Goal: Obtain resource: Download file/media

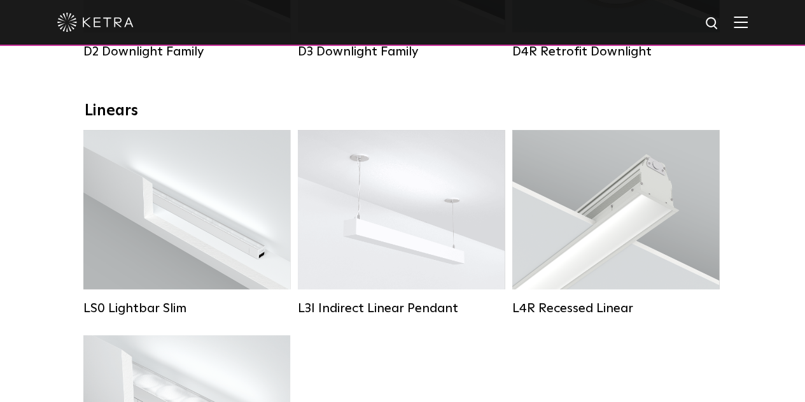
scroll to position [408, 0]
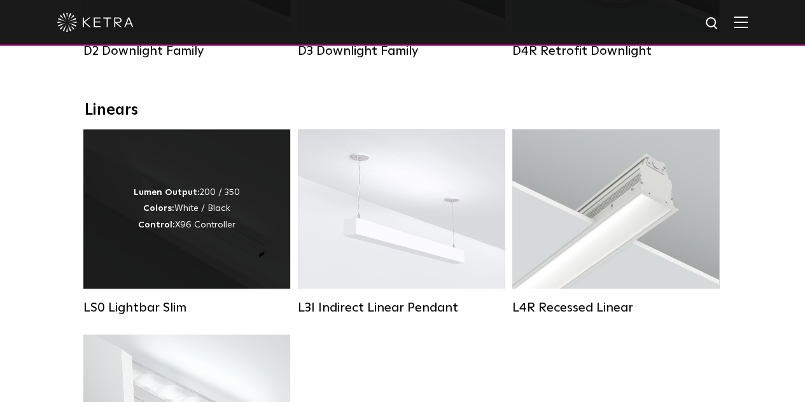
click at [111, 277] on div "Lumen Output: 200 / 350 Colors: White / Black Control: X96 Controller" at bounding box center [186, 208] width 207 height 159
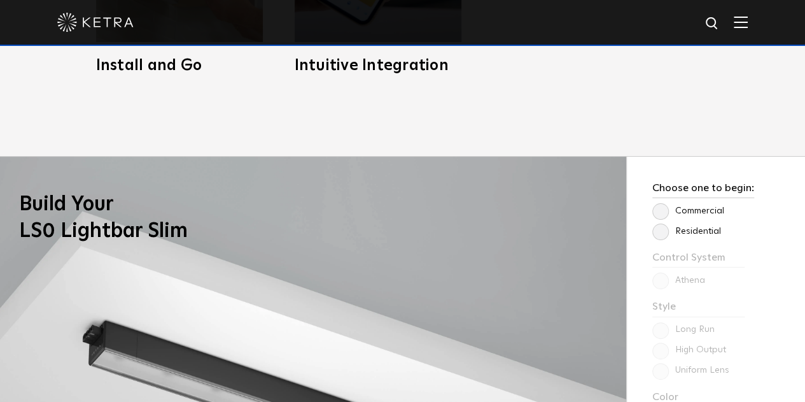
scroll to position [830, 0]
click at [686, 230] on label "Residential" at bounding box center [687, 230] width 69 height 11
click at [0, 0] on input "Residential" at bounding box center [0, 0] width 0 height 0
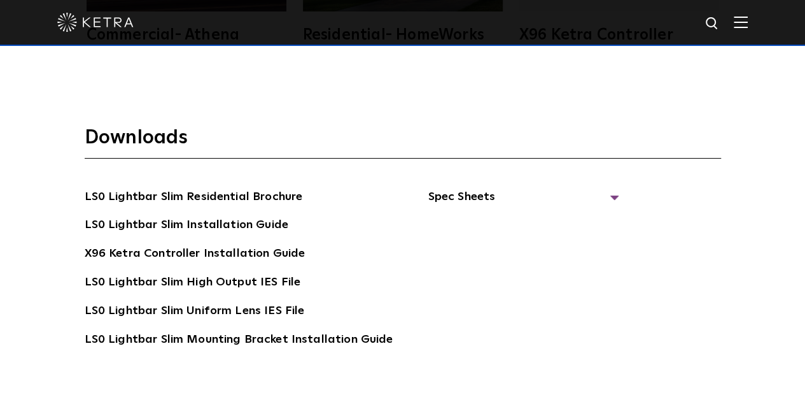
scroll to position [2261, 0]
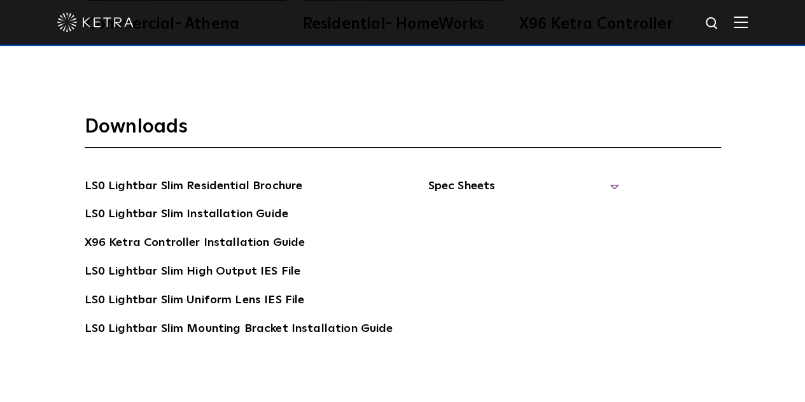
click at [508, 181] on span "Spec Sheets" at bounding box center [523, 191] width 191 height 28
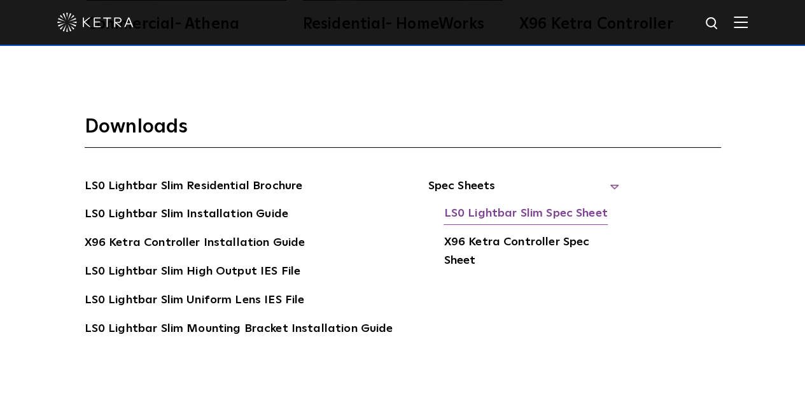
click at [508, 205] on link "LS0 Lightbar Slim Spec Sheet" at bounding box center [526, 214] width 164 height 20
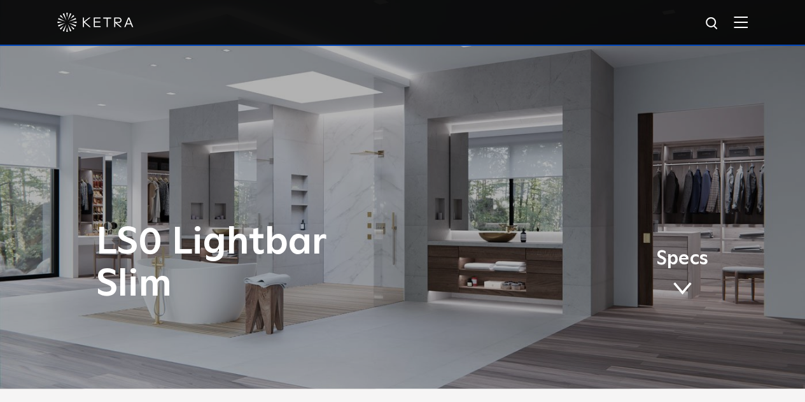
scroll to position [0, 0]
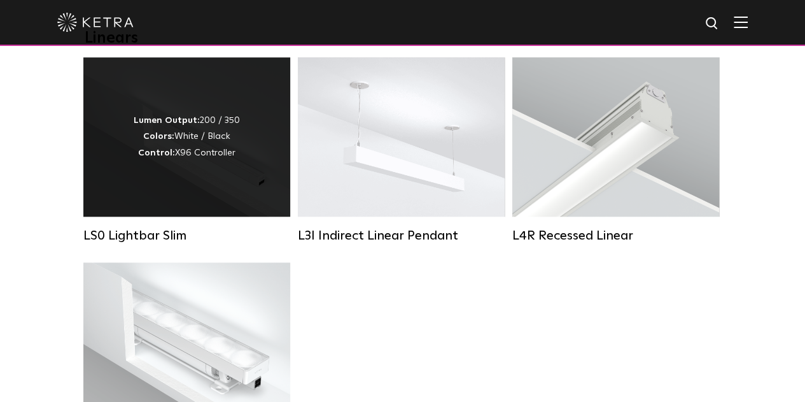
scroll to position [486, 0]
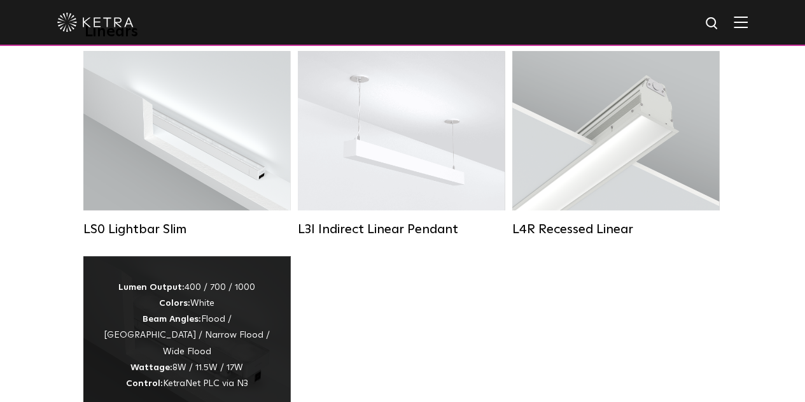
click at [169, 349] on div "Lumen Output: 400 / 700 / 1000 Colors: White Beam Angles: Flood / Graze / Narro…" at bounding box center [187, 336] width 169 height 112
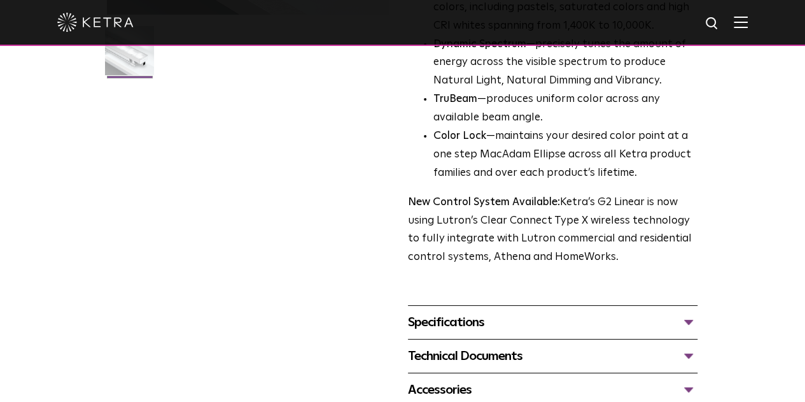
scroll to position [364, 0]
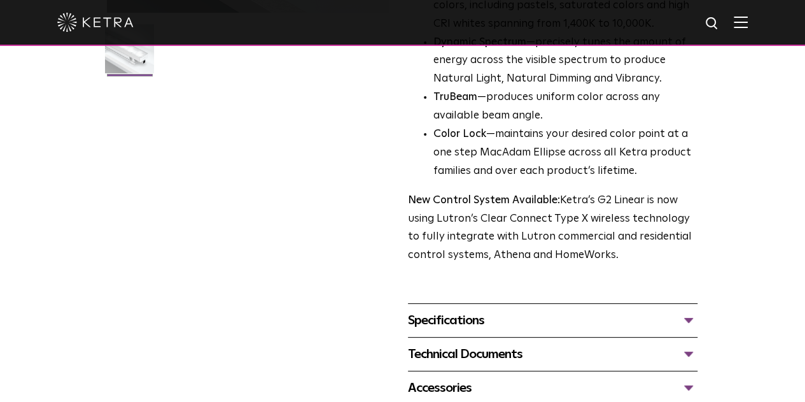
click at [465, 310] on div "Specifications" at bounding box center [553, 320] width 290 height 20
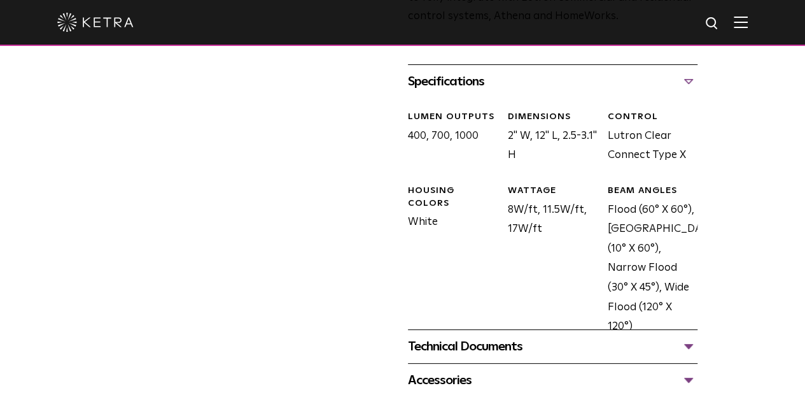
scroll to position [604, 0]
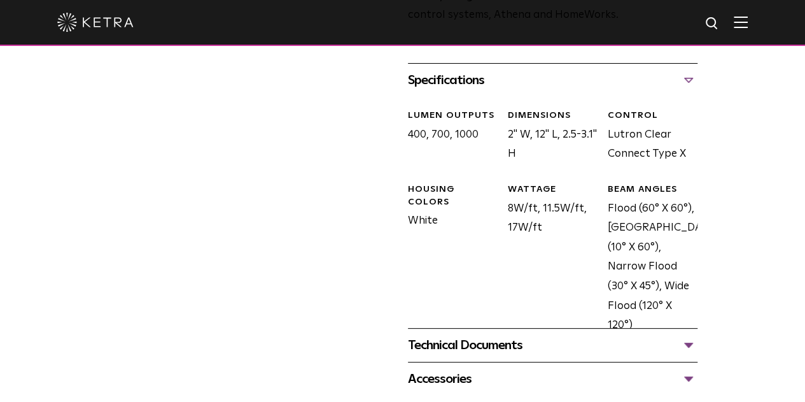
click at [486, 335] on div "Technical Documents" at bounding box center [553, 345] width 290 height 20
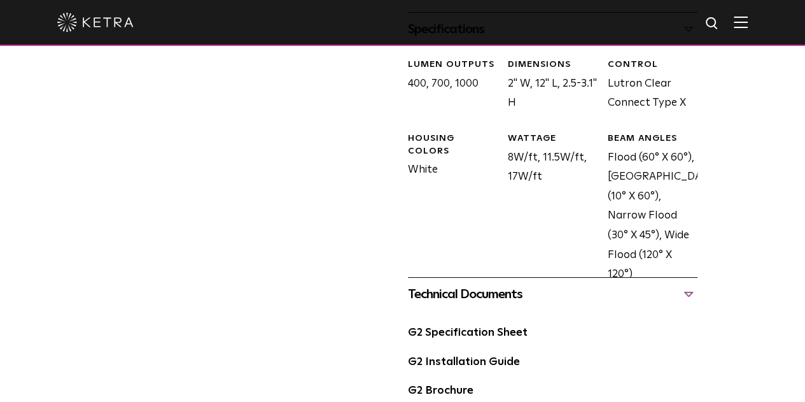
scroll to position [656, 0]
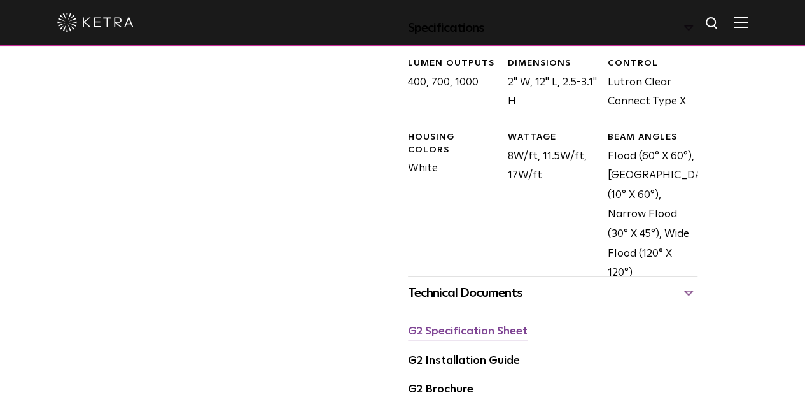
click at [476, 326] on link "G2 Specification Sheet" at bounding box center [468, 331] width 120 height 11
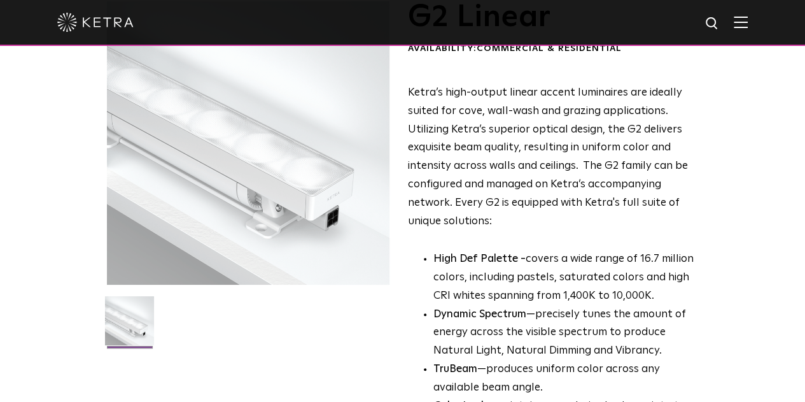
scroll to position [0, 0]
